Goal: Task Accomplishment & Management: Use online tool/utility

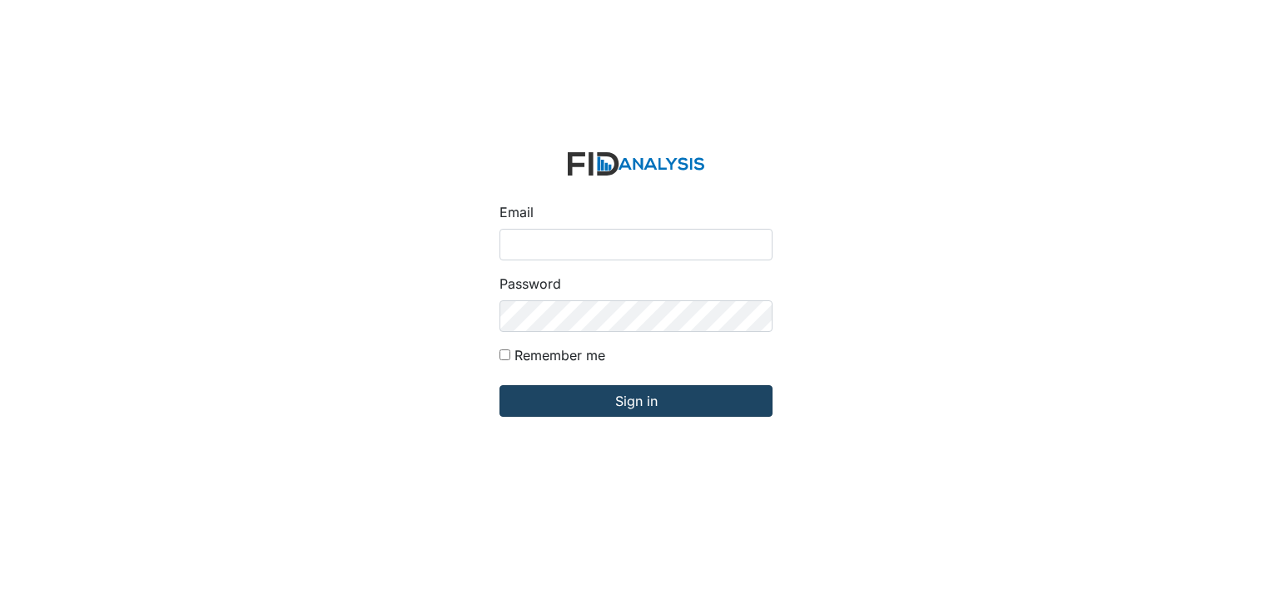
type input "[EMAIL_ADDRESS][DOMAIN_NAME]"
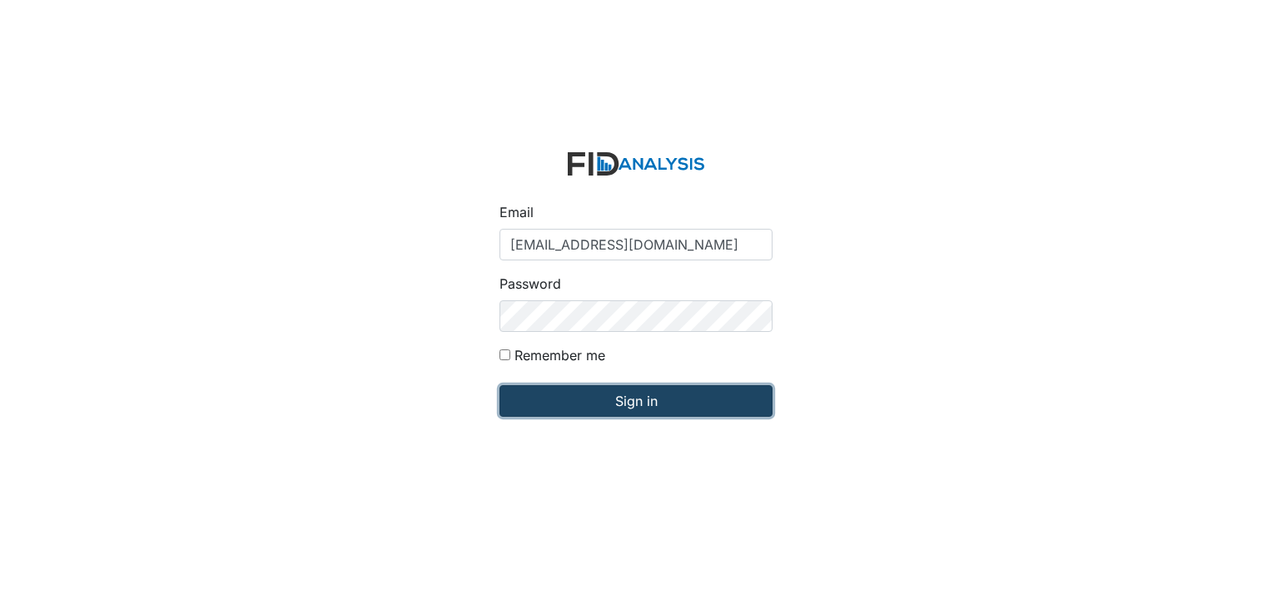
click at [644, 404] on input "Sign in" at bounding box center [635, 401] width 273 height 32
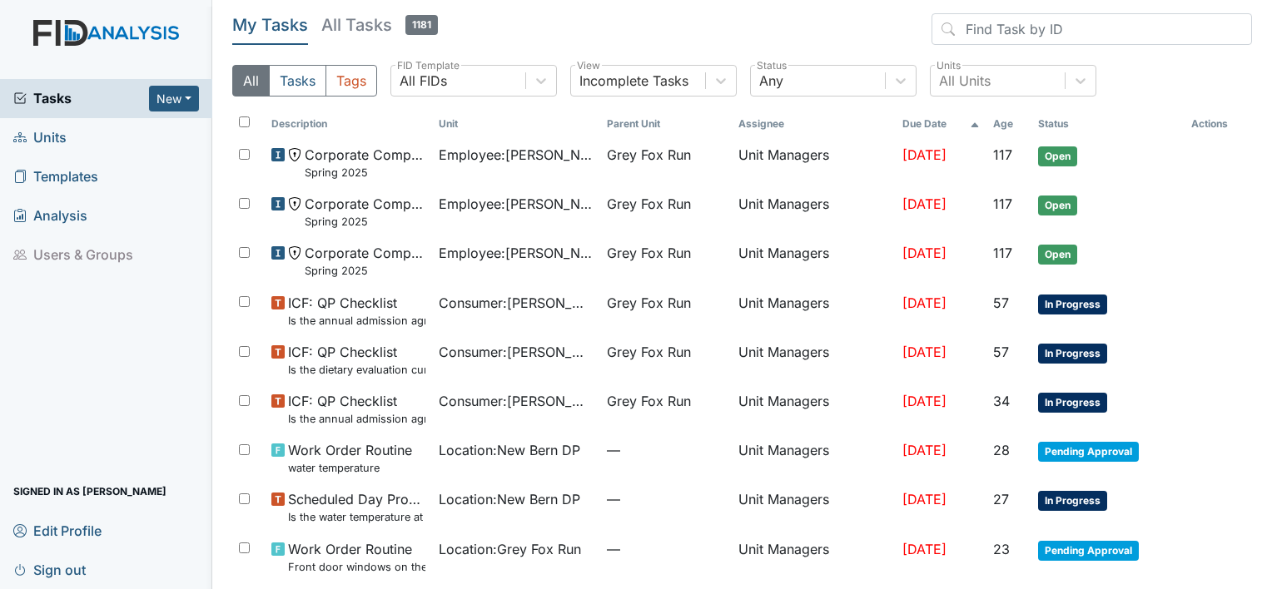
click at [41, 137] on span "Units" at bounding box center [39, 138] width 53 height 26
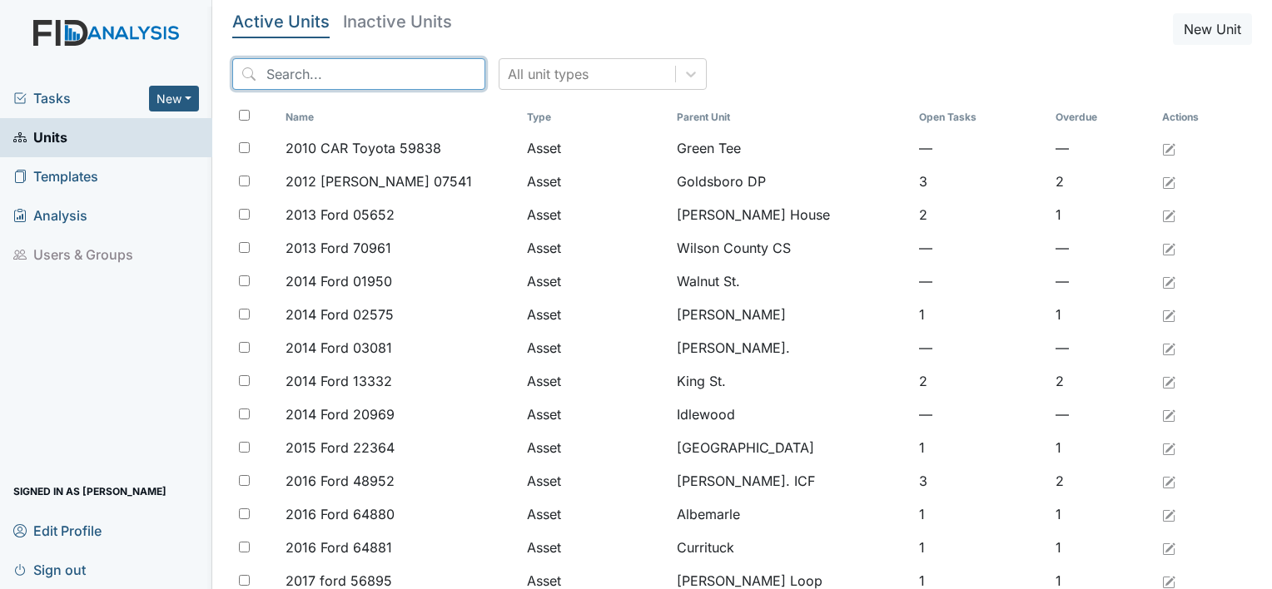
click at [372, 67] on input "search" at bounding box center [358, 74] width 253 height 32
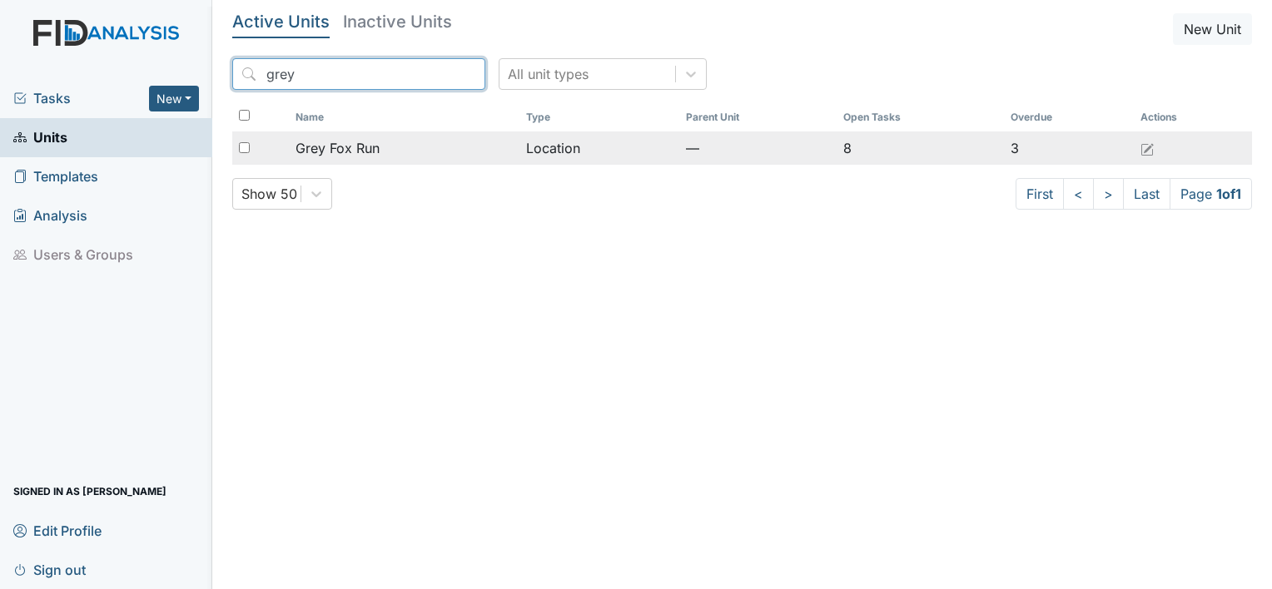
type input "grey"
click at [367, 146] on span "Grey Fox Run" at bounding box center [337, 148] width 84 height 20
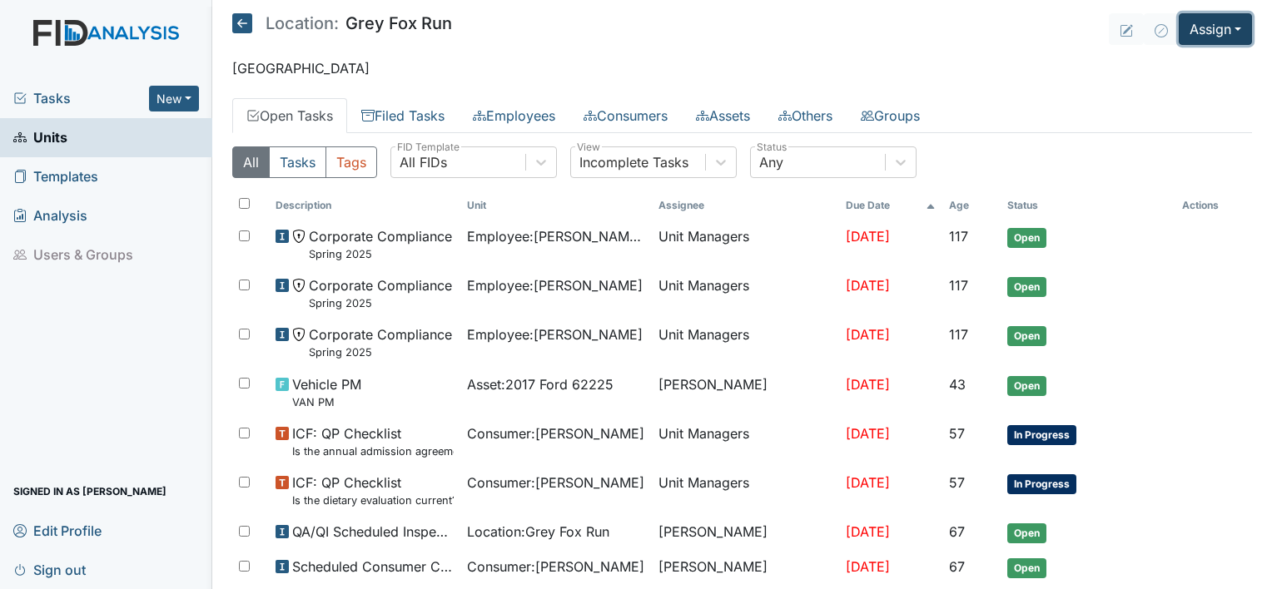
click at [1222, 27] on button "Assign" at bounding box center [1214, 29] width 73 height 32
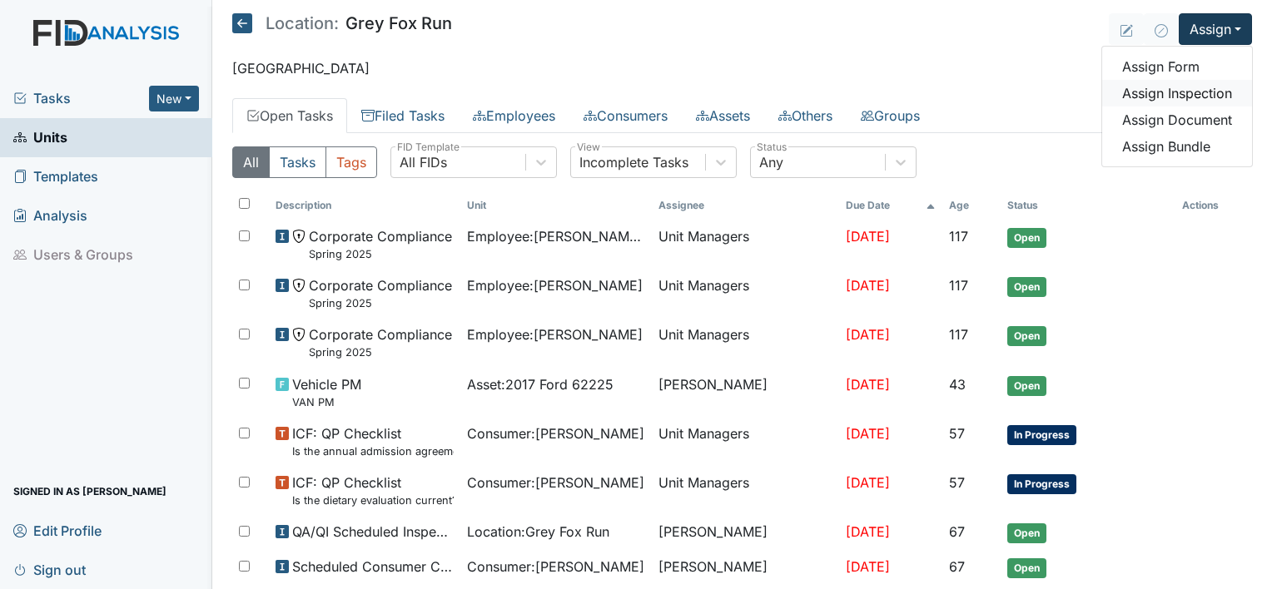
click at [1195, 93] on link "Assign Inspection" at bounding box center [1177, 93] width 150 height 27
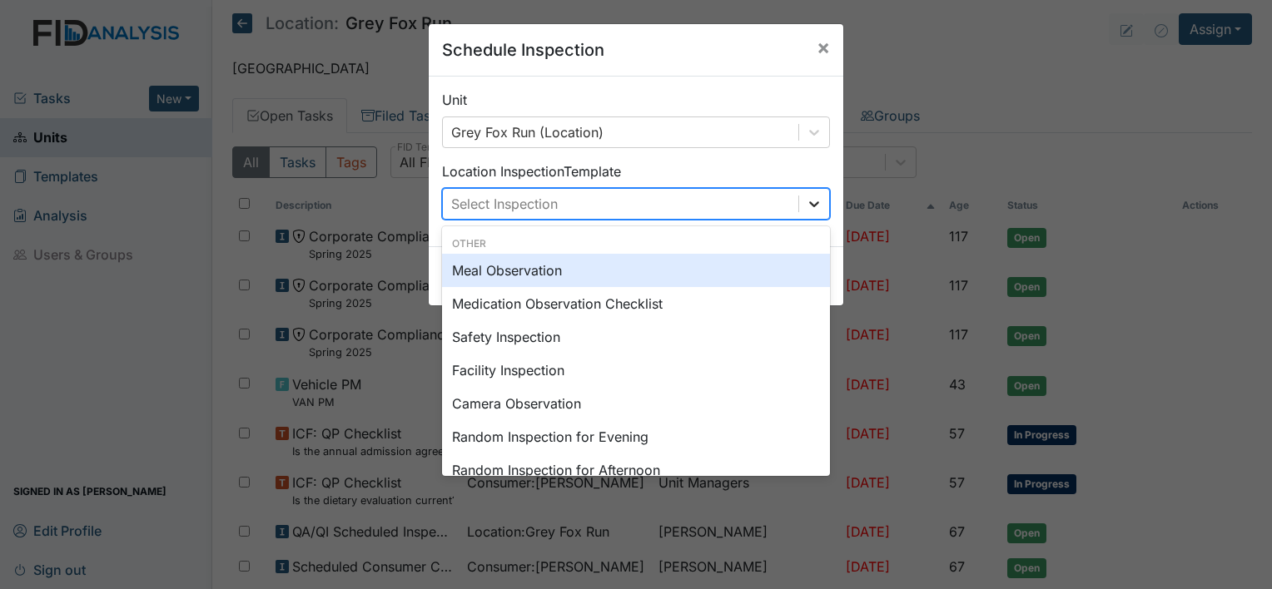
click at [807, 201] on icon at bounding box center [814, 204] width 17 height 17
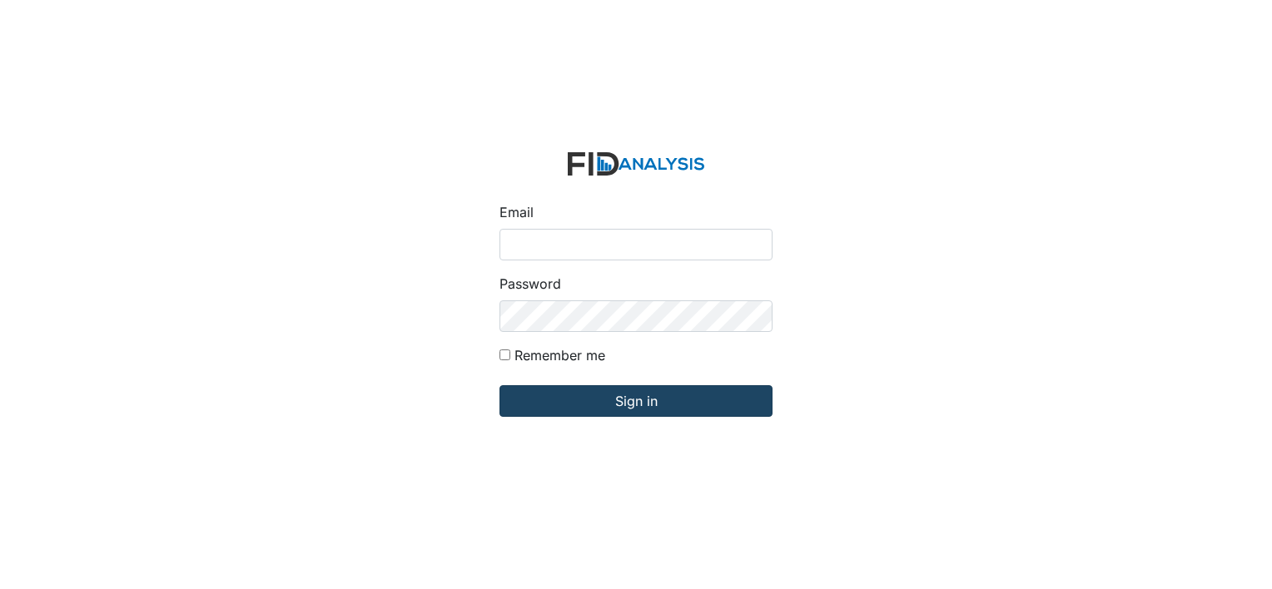
type input "[EMAIL_ADDRESS][DOMAIN_NAME]"
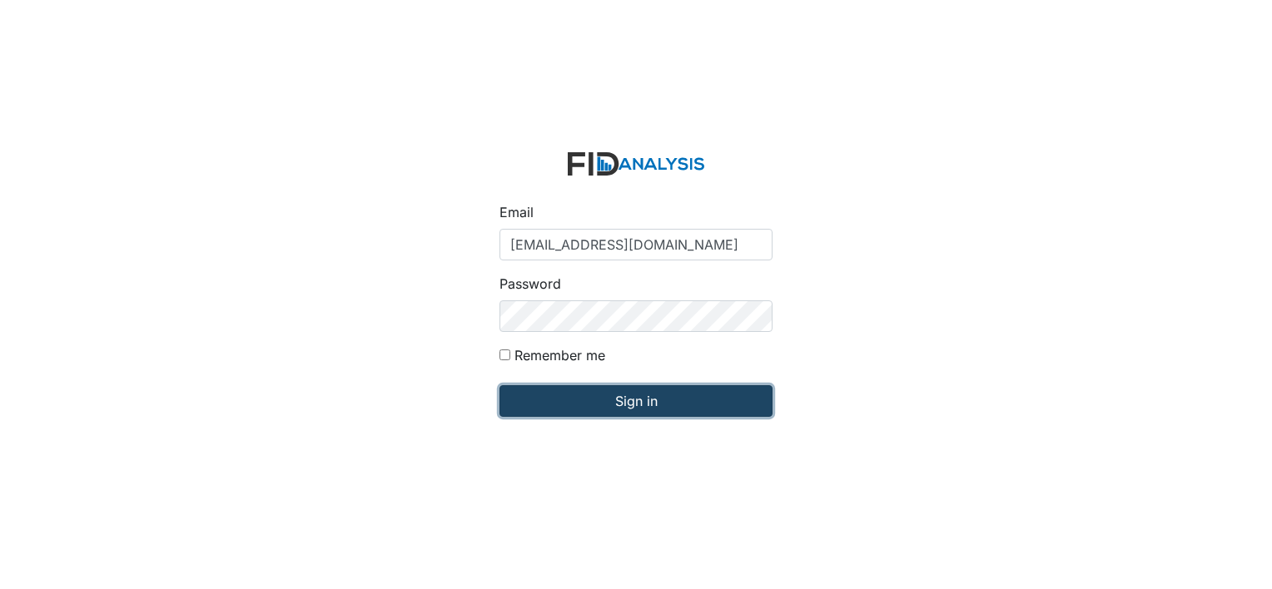
click at [639, 399] on input "Sign in" at bounding box center [635, 401] width 273 height 32
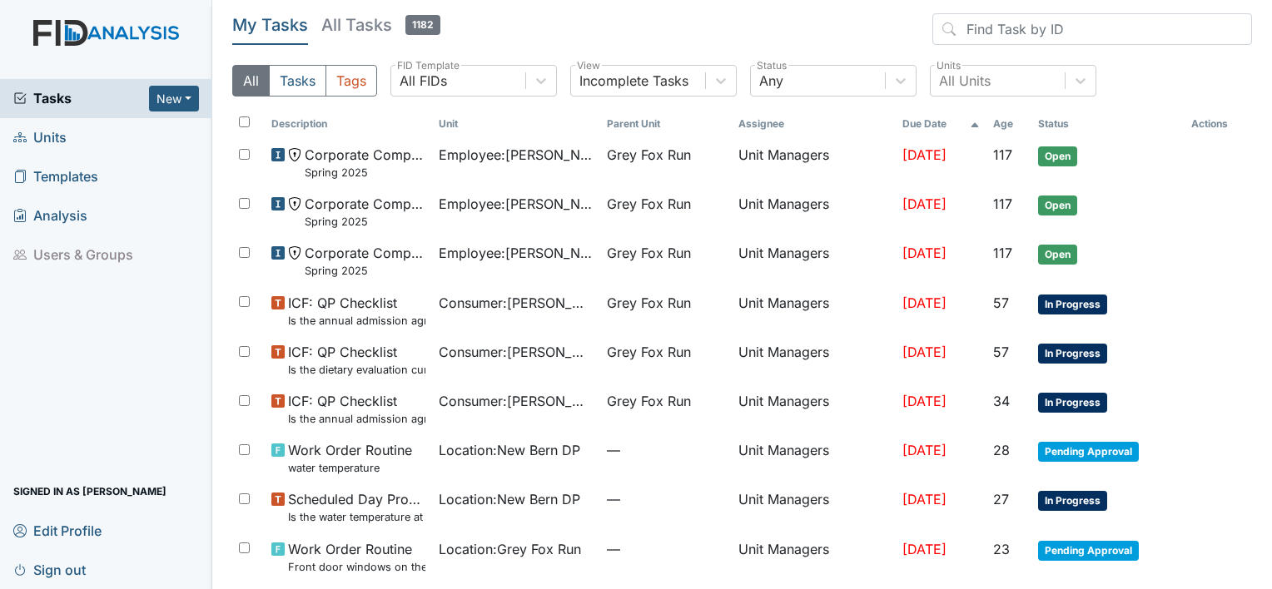
click at [45, 135] on span "Units" at bounding box center [39, 138] width 53 height 26
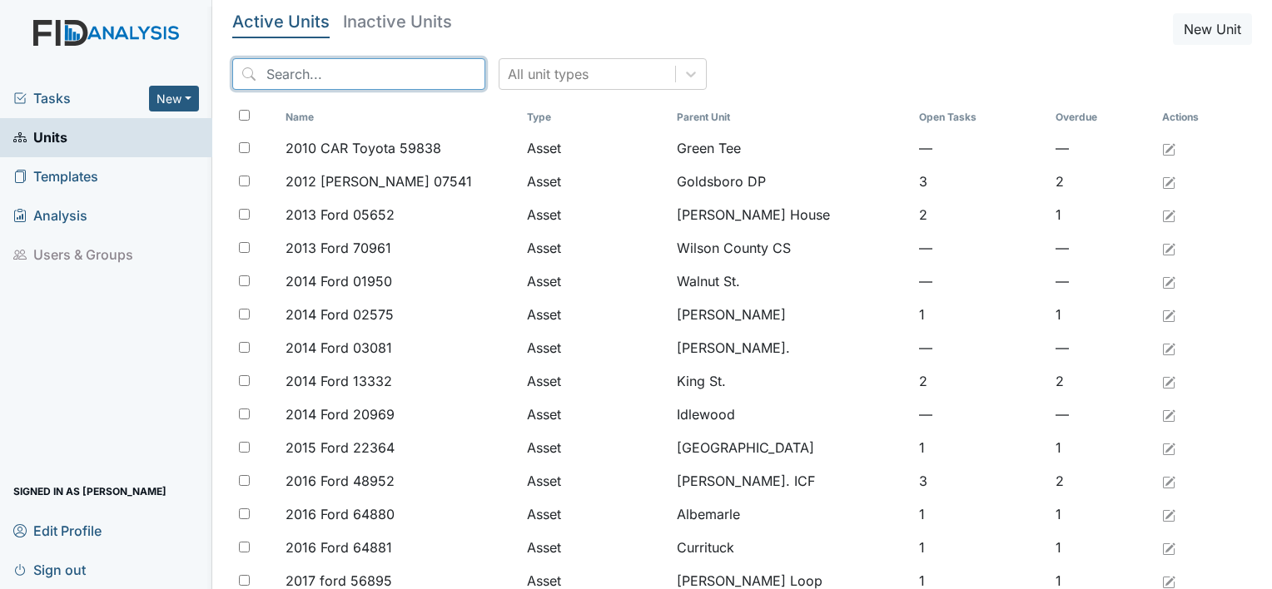
click at [370, 75] on input "search" at bounding box center [358, 74] width 253 height 32
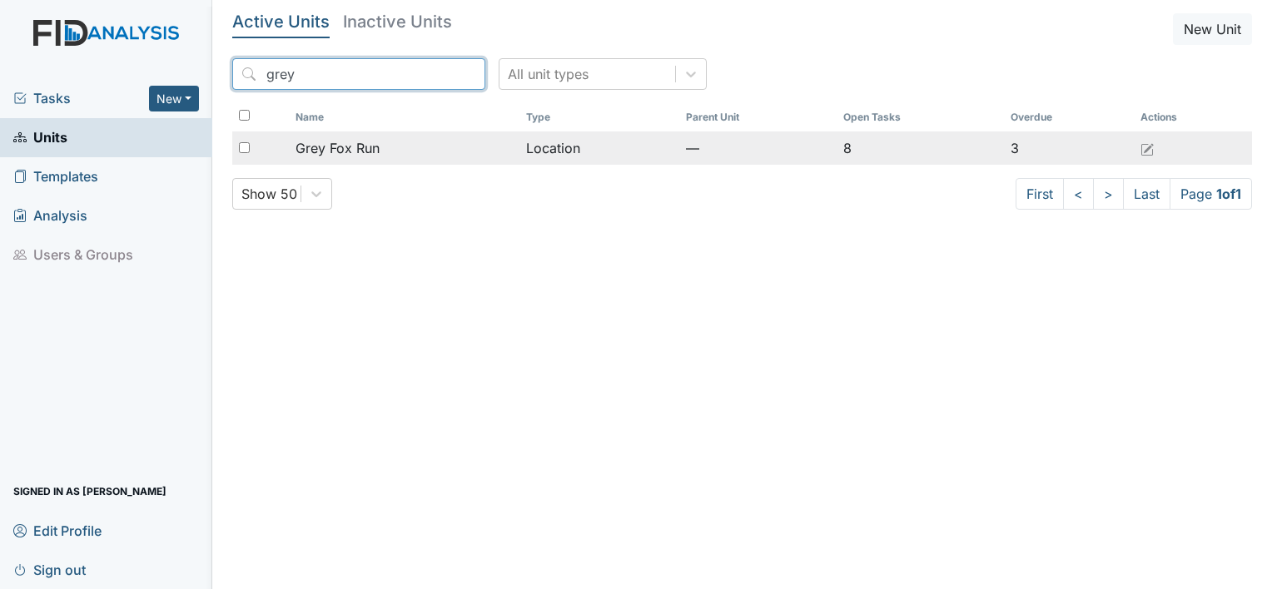
type input "grey"
click at [370, 151] on span "Grey Fox Run" at bounding box center [337, 148] width 84 height 20
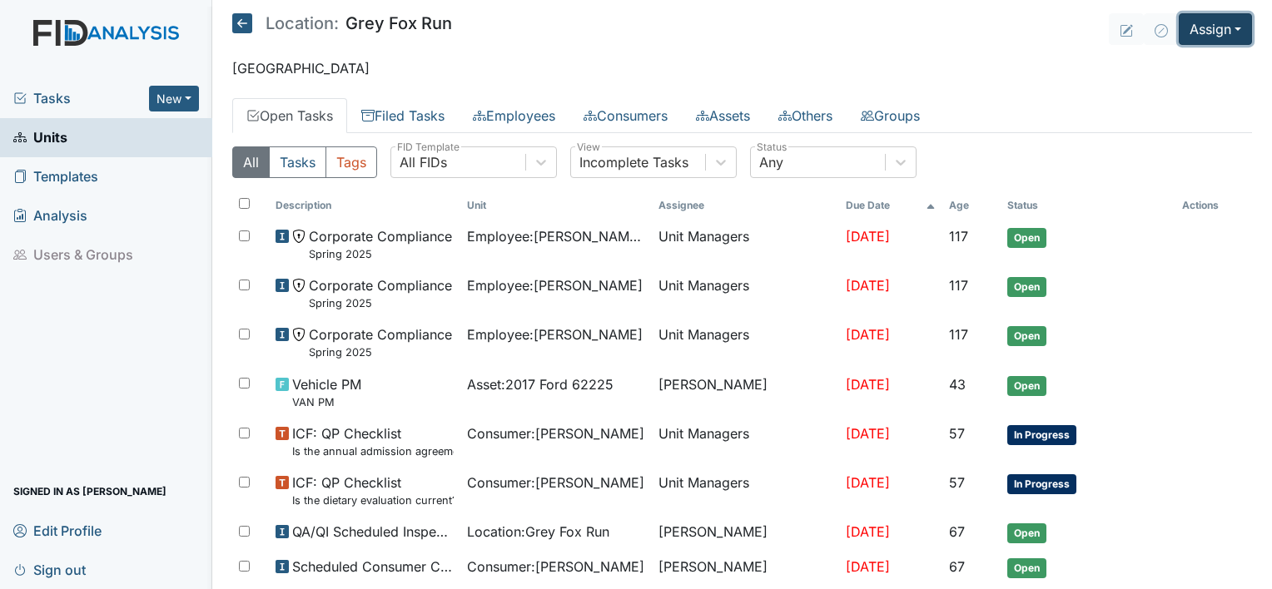
click at [1221, 23] on button "Assign" at bounding box center [1214, 29] width 73 height 32
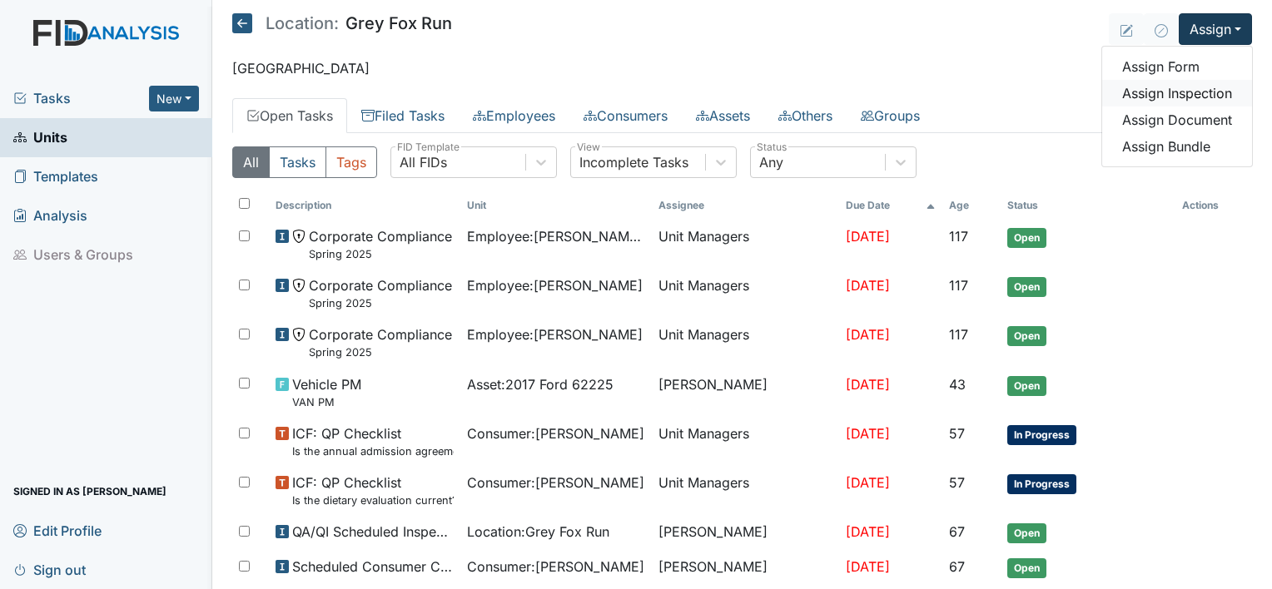
click at [1212, 88] on link "Assign Inspection" at bounding box center [1177, 93] width 150 height 27
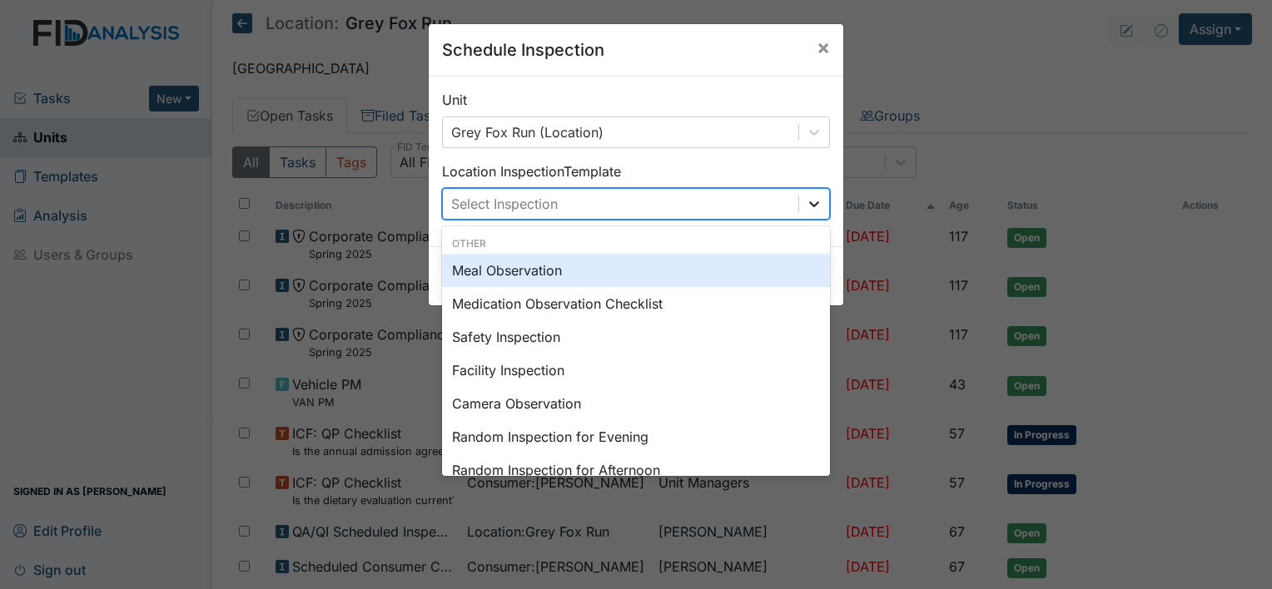
click at [806, 206] on icon at bounding box center [814, 204] width 17 height 17
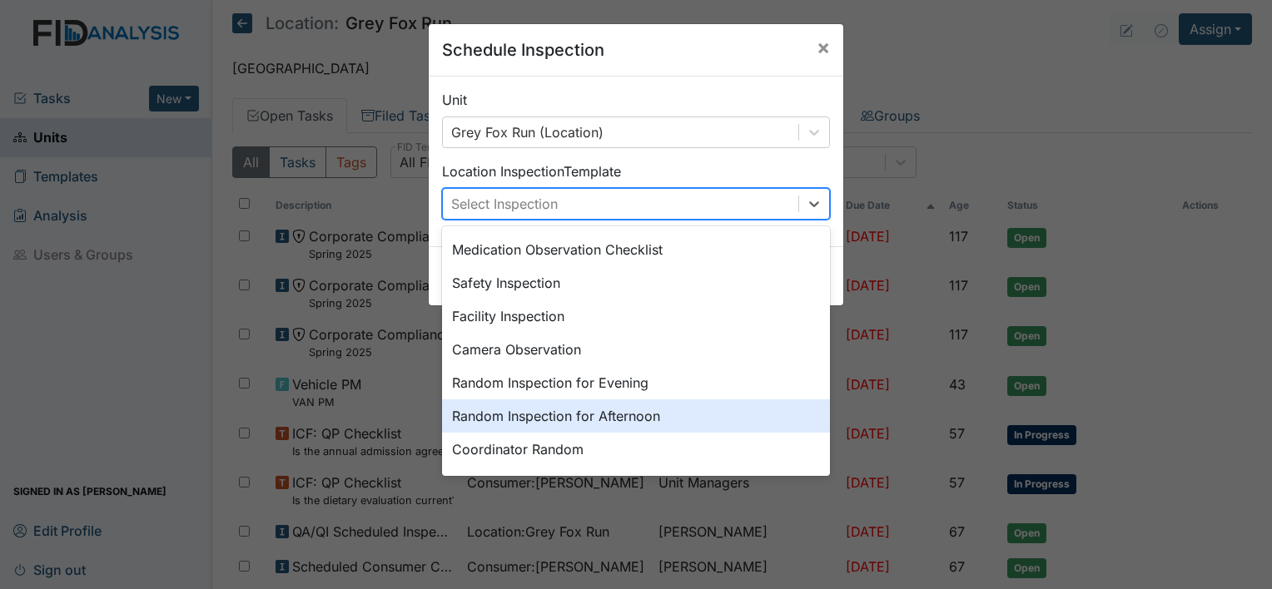
scroll to position [67, 0]
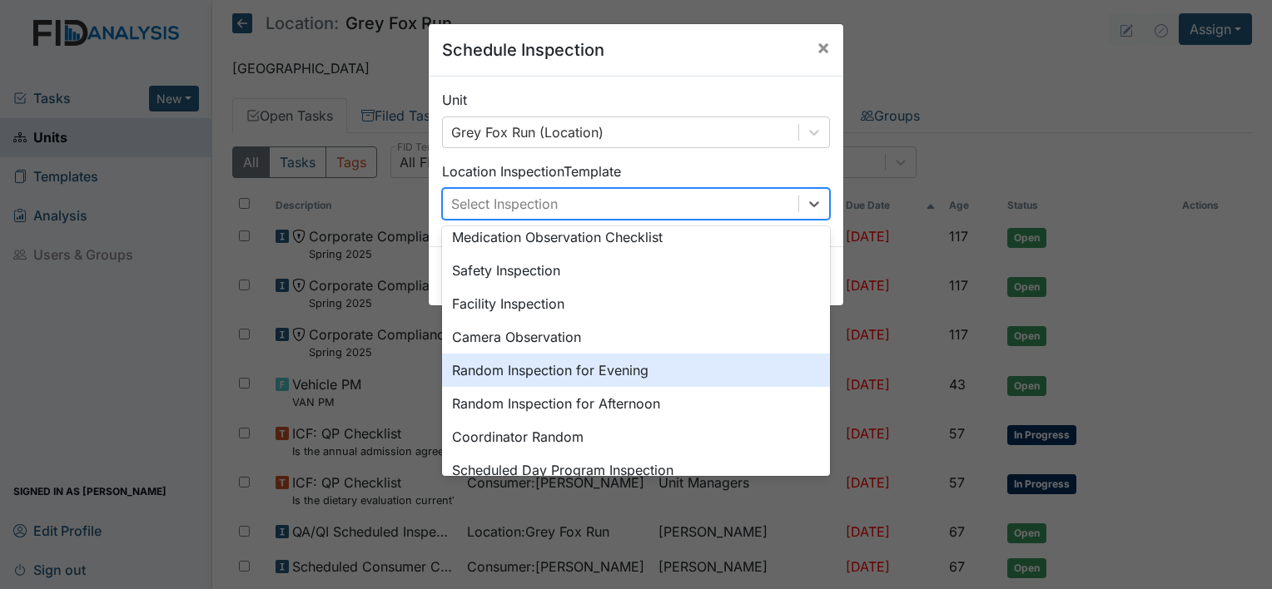
click at [620, 375] on div "Random Inspection for Evening" at bounding box center [636, 370] width 388 height 33
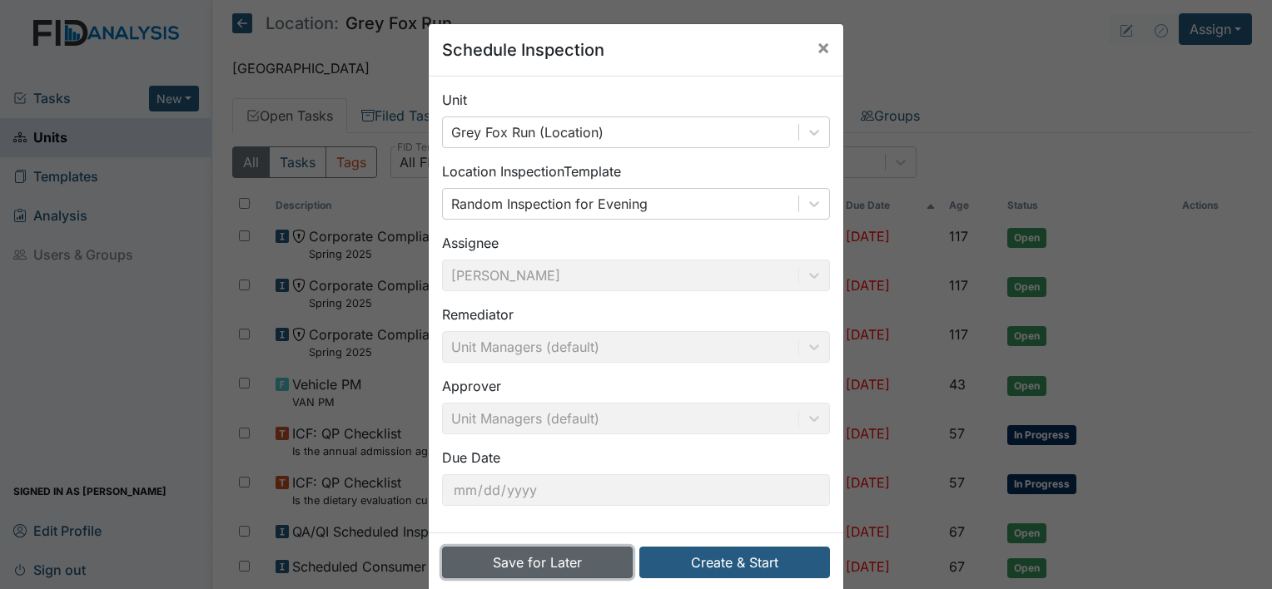
click at [556, 562] on button "Save for Later" at bounding box center [537, 563] width 191 height 32
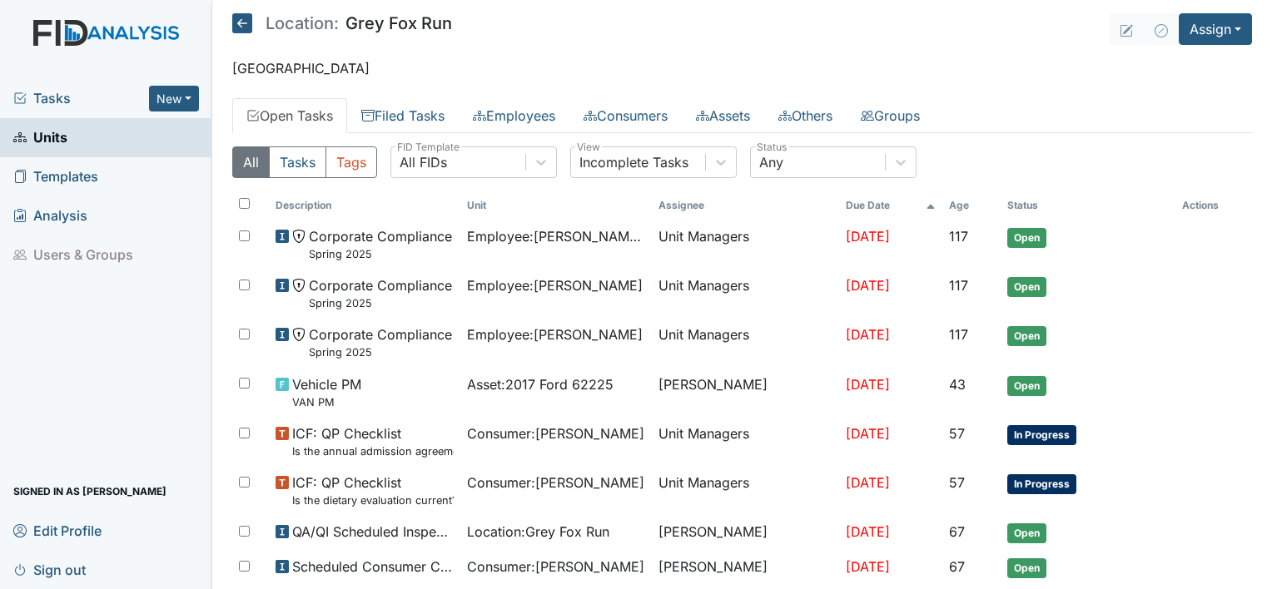
click at [52, 564] on span "Sign out" at bounding box center [49, 570] width 72 height 26
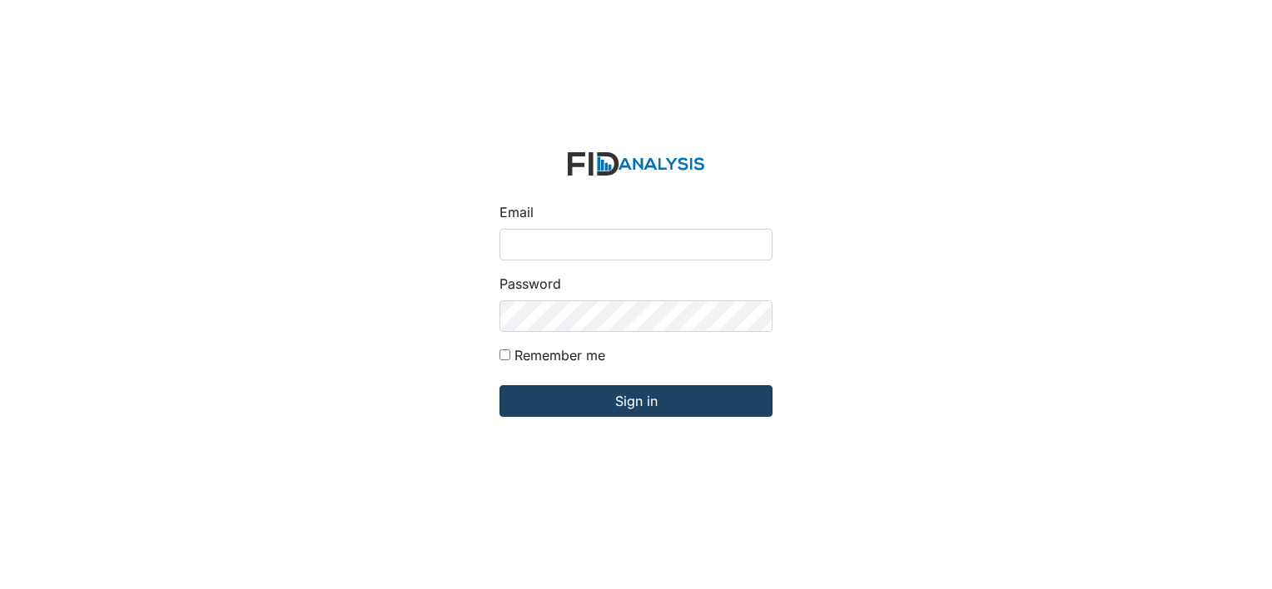
type input "[EMAIL_ADDRESS][DOMAIN_NAME]"
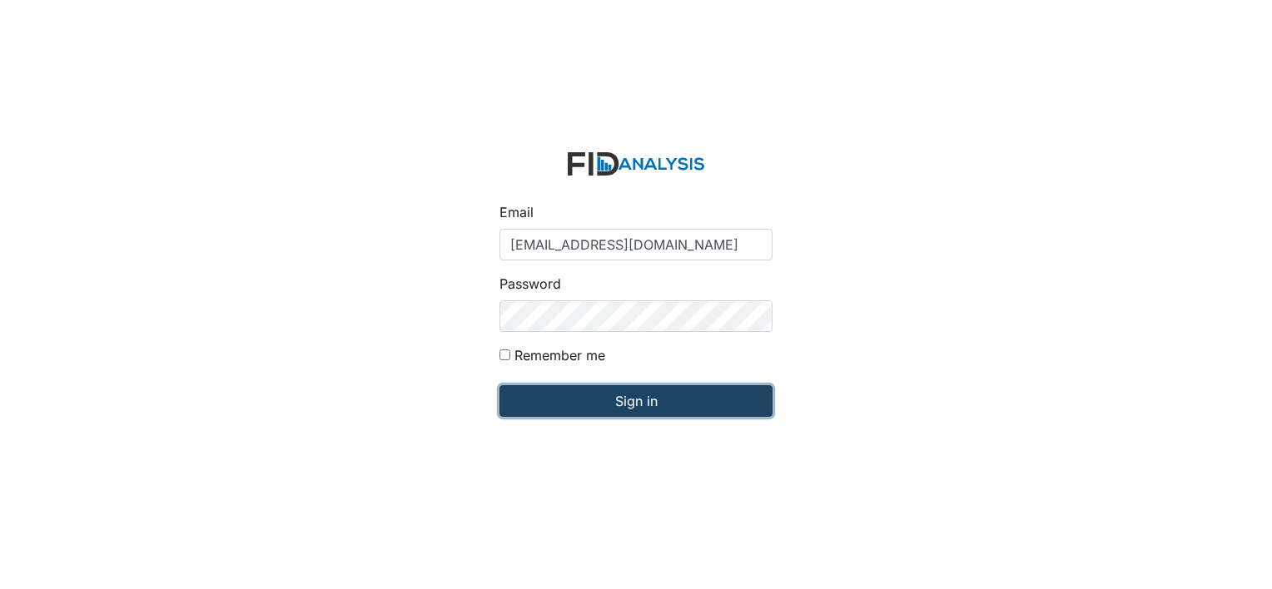
click at [654, 410] on input "Sign in" at bounding box center [635, 401] width 273 height 32
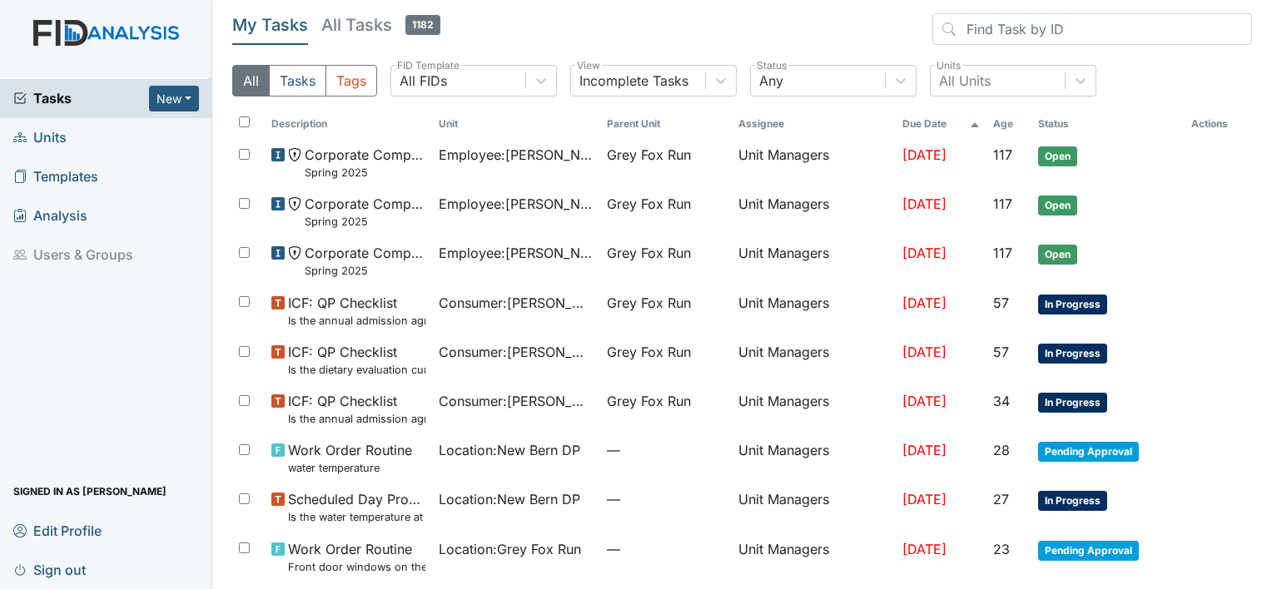
click at [45, 141] on span "Units" at bounding box center [39, 138] width 53 height 26
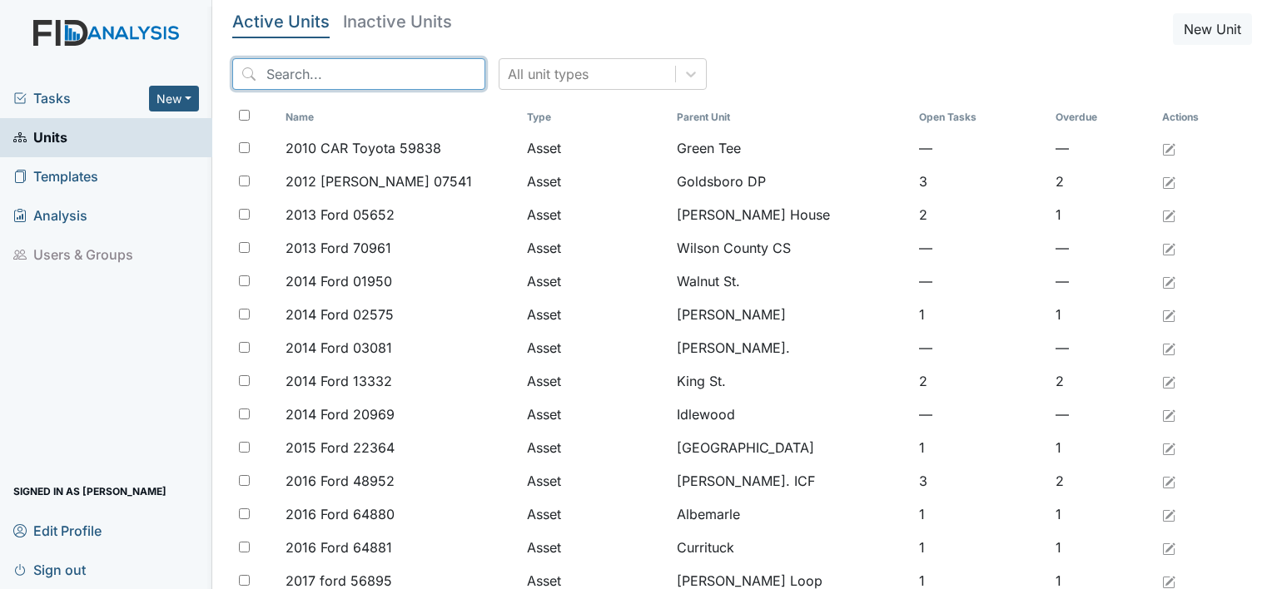
click at [305, 78] on input "search" at bounding box center [358, 74] width 253 height 32
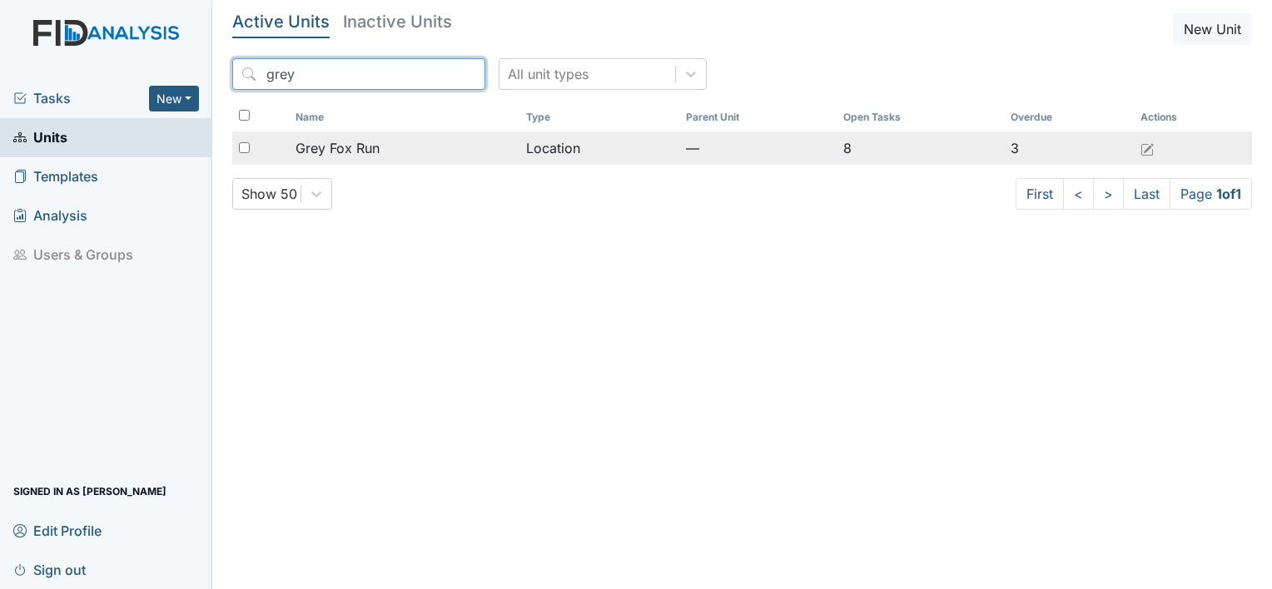
type input "grey"
click at [347, 155] on span "Grey Fox Run" at bounding box center [337, 148] width 84 height 20
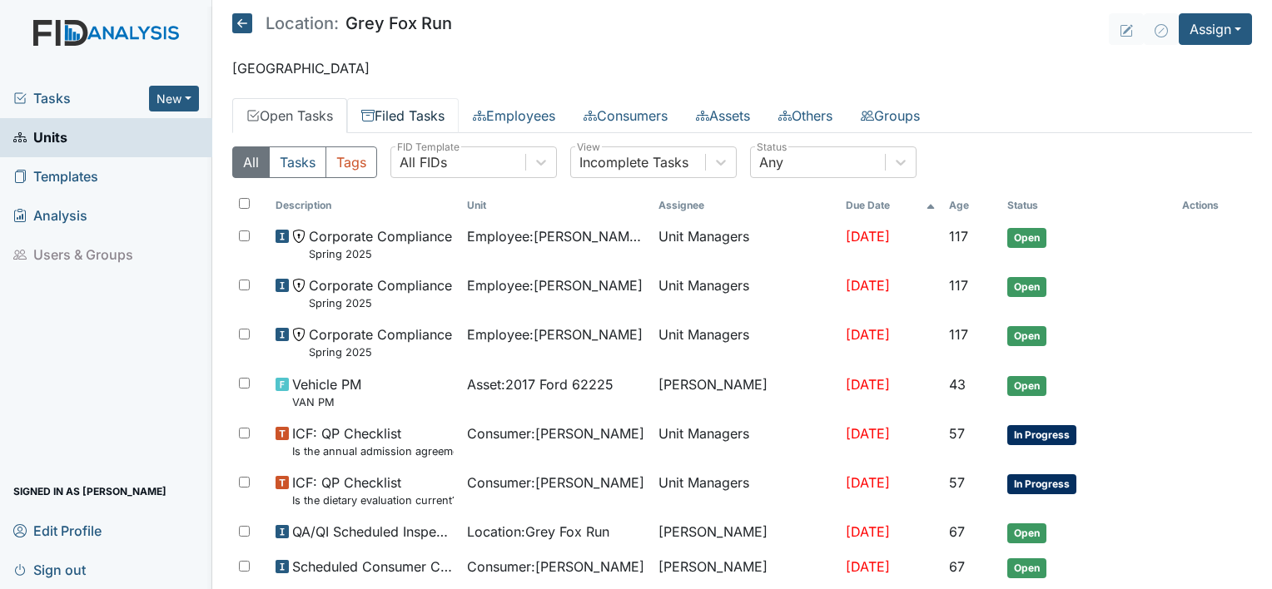
click at [404, 118] on link "Filed Tasks" at bounding box center [403, 115] width 112 height 35
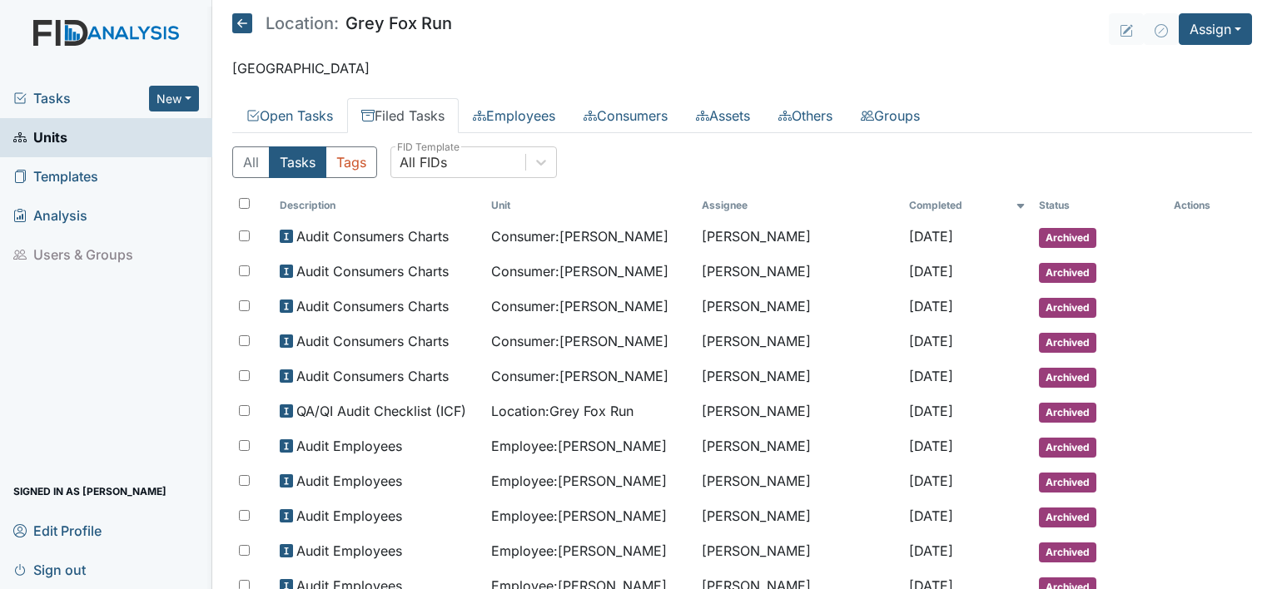
click at [64, 567] on span "Sign out" at bounding box center [49, 570] width 72 height 26
